Goal: Transaction & Acquisition: Purchase product/service

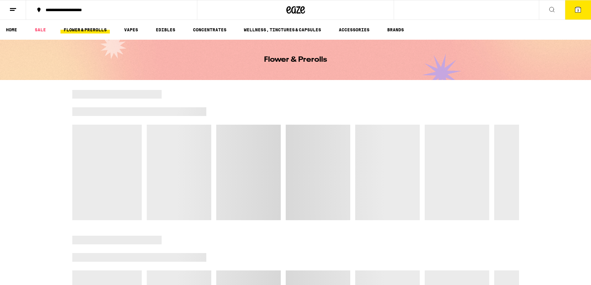
click at [579, 10] on span "3" at bounding box center [578, 10] width 2 height 4
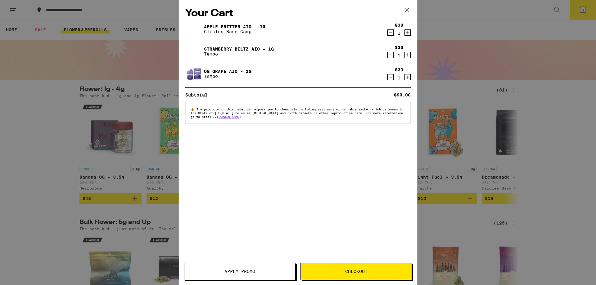
click at [358, 270] on span "Checkout" at bounding box center [356, 271] width 22 height 4
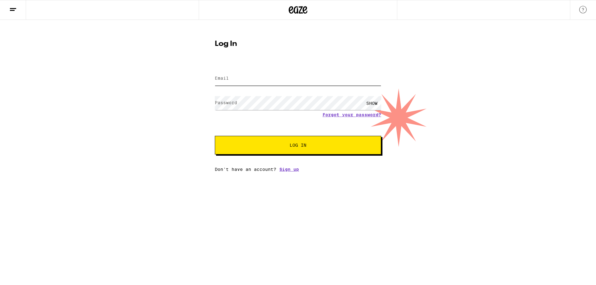
type input "[EMAIL_ADDRESS][DOMAIN_NAME]"
click at [283, 142] on button "Log In" at bounding box center [298, 145] width 166 height 19
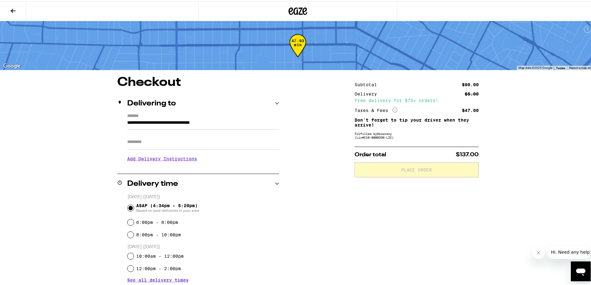
click at [14, 11] on icon at bounding box center [12, 9] width 7 height 7
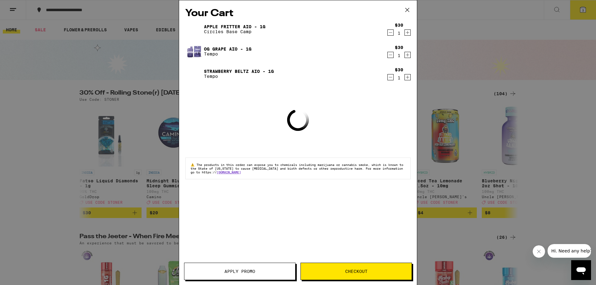
click at [406, 10] on icon at bounding box center [406, 9] width 9 height 9
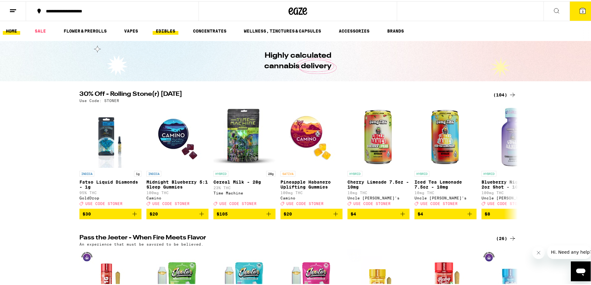
click at [169, 29] on link "EDIBLES" at bounding box center [166, 29] width 26 height 7
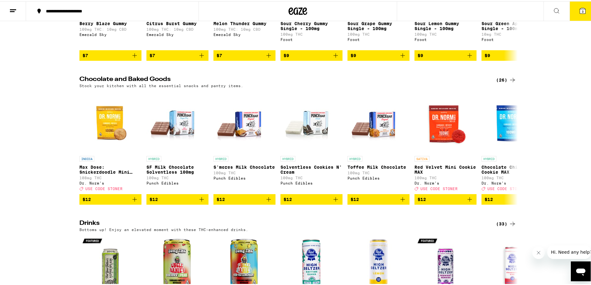
scroll to position [155, 0]
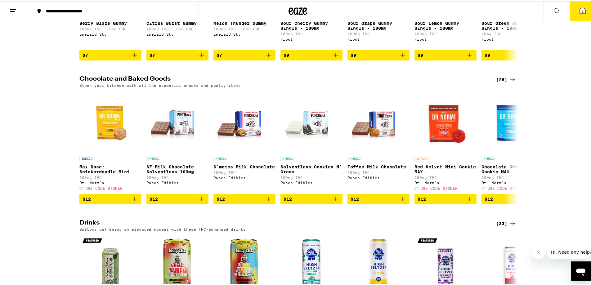
click at [504, 82] on div "(26)" at bounding box center [506, 78] width 20 height 7
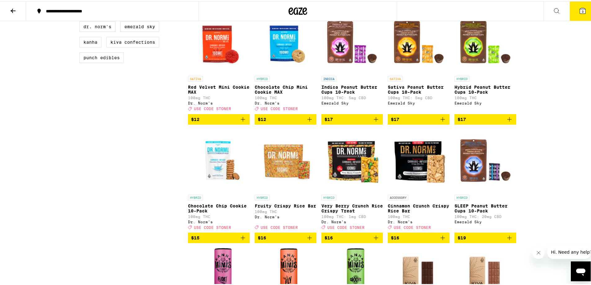
scroll to position [217, 0]
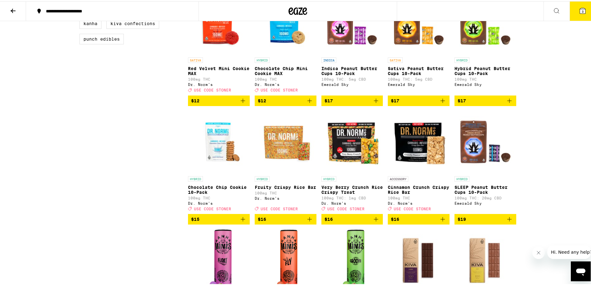
click at [217, 157] on img "Open page for Chocolate Chip Cookie 10-Pack from Dr. Norm's" at bounding box center [219, 141] width 62 height 62
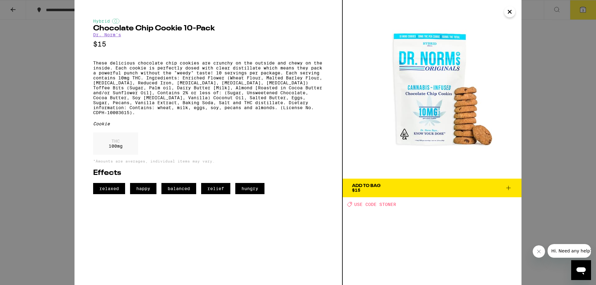
click at [512, 14] on icon "Close" at bounding box center [509, 11] width 7 height 9
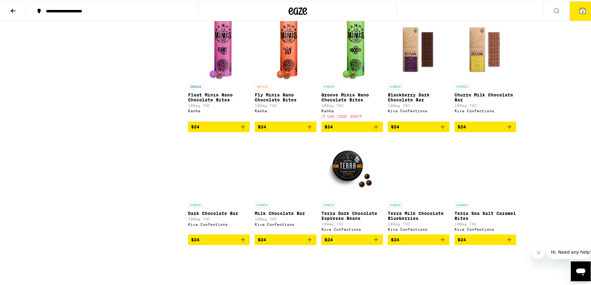
scroll to position [465, 0]
